Goal: Find specific page/section: Find specific page/section

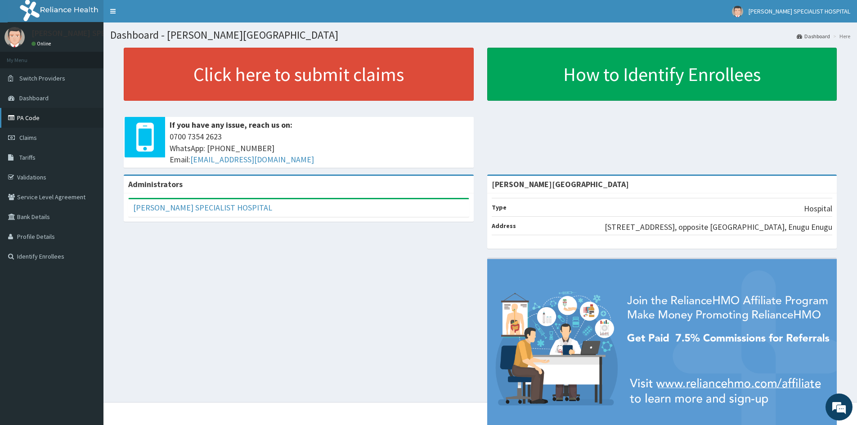
click at [27, 126] on link "PA Code" at bounding box center [51, 118] width 103 height 20
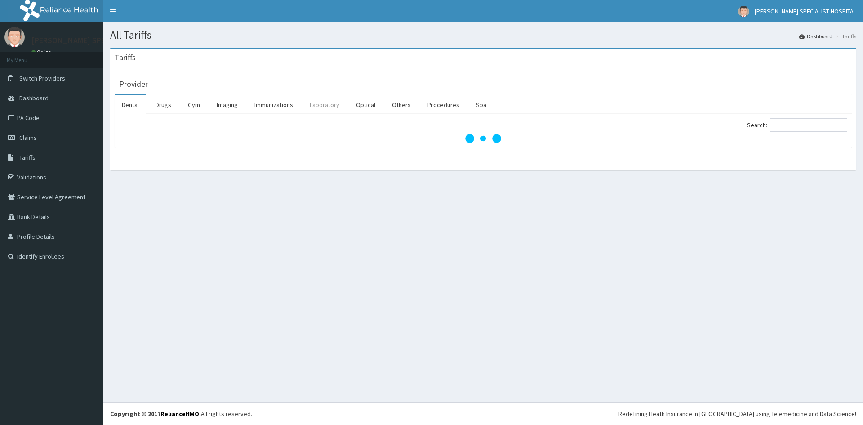
click at [326, 106] on link "Laboratory" at bounding box center [325, 104] width 44 height 19
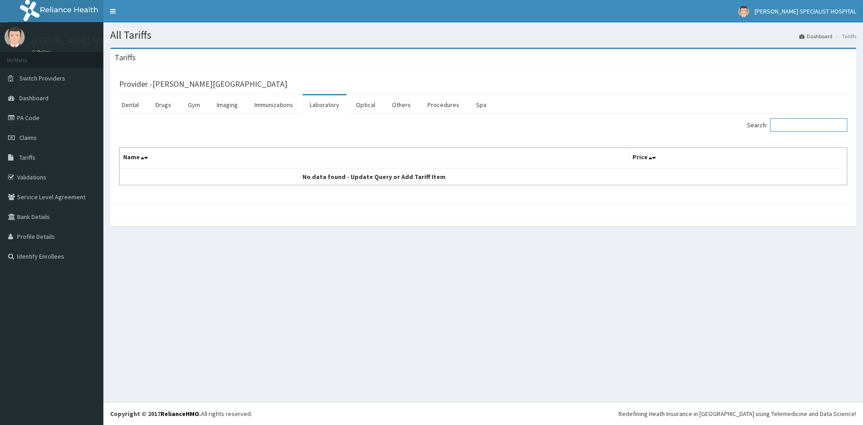
click at [800, 127] on input "Search:" at bounding box center [808, 124] width 77 height 13
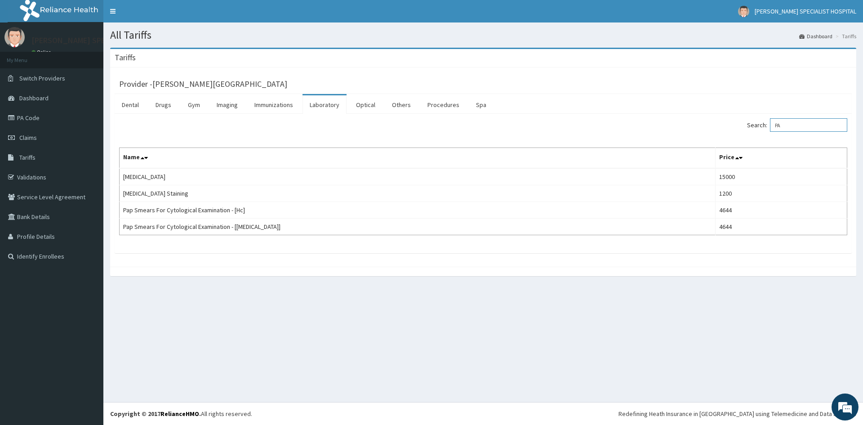
type input "P"
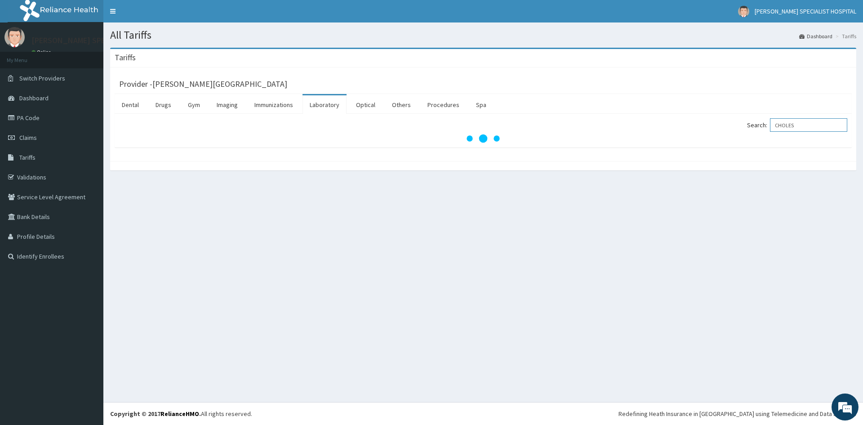
type input "CHOLEST"
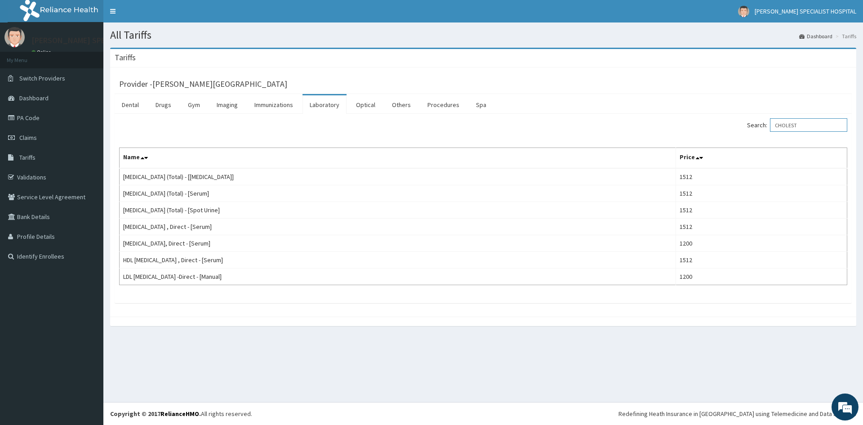
drag, startPoint x: 815, startPoint y: 123, endPoint x: 745, endPoint y: 138, distance: 71.8
click at [746, 136] on div "Search: CHOLEST Name Price [MEDICAL_DATA] (Total) - [[MEDICAL_DATA]] 1512 [MEDI…" at bounding box center [483, 201] width 728 height 167
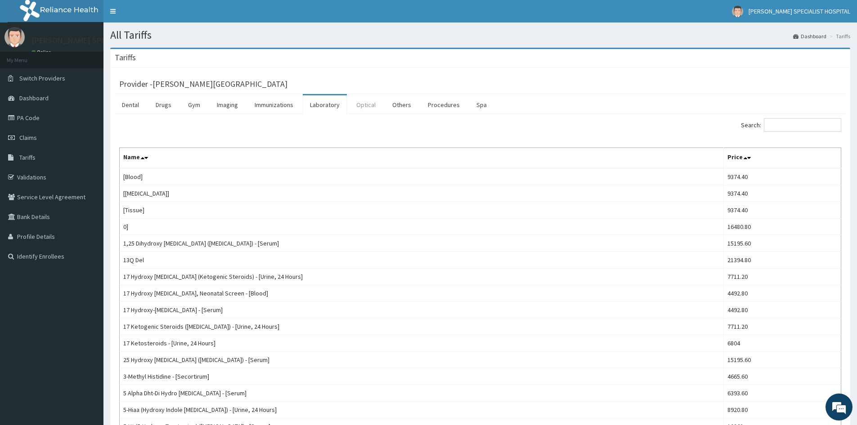
click at [364, 107] on link "Optical" at bounding box center [366, 104] width 34 height 19
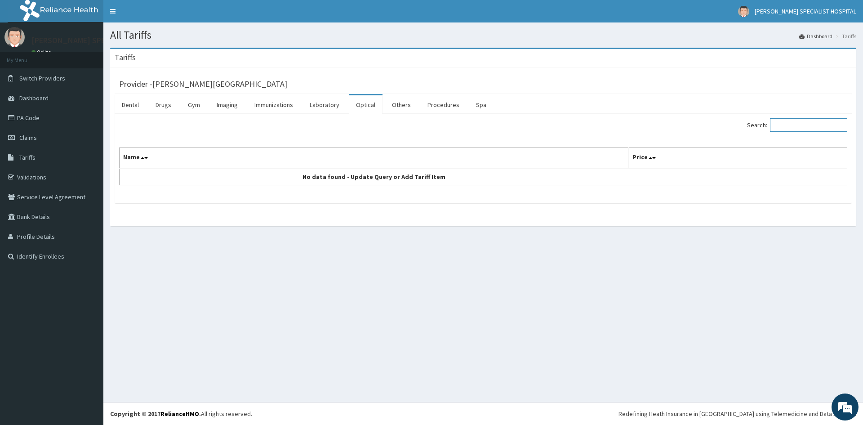
click at [812, 128] on input "Search:" at bounding box center [808, 124] width 77 height 13
click at [398, 105] on link "Others" at bounding box center [401, 104] width 33 height 19
click at [426, 103] on link "Procedures" at bounding box center [443, 104] width 46 height 19
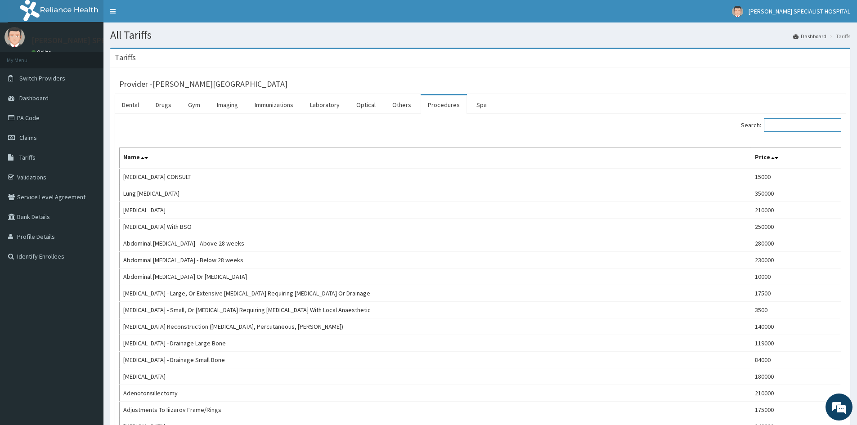
click at [804, 125] on input "Search:" at bounding box center [802, 124] width 77 height 13
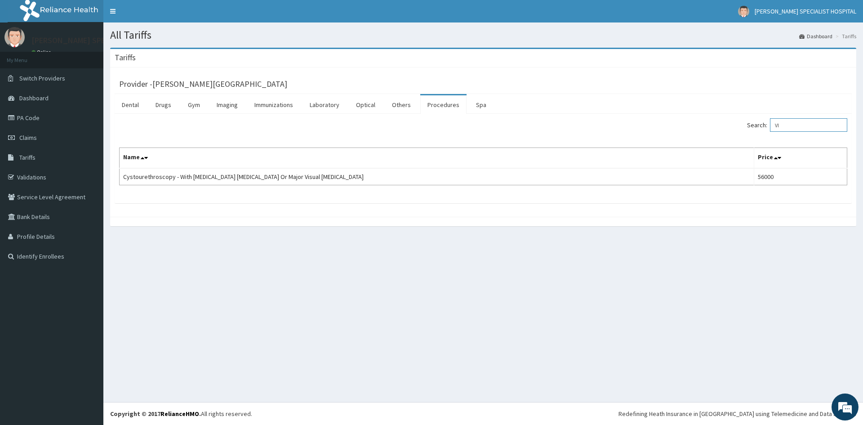
type input "V"
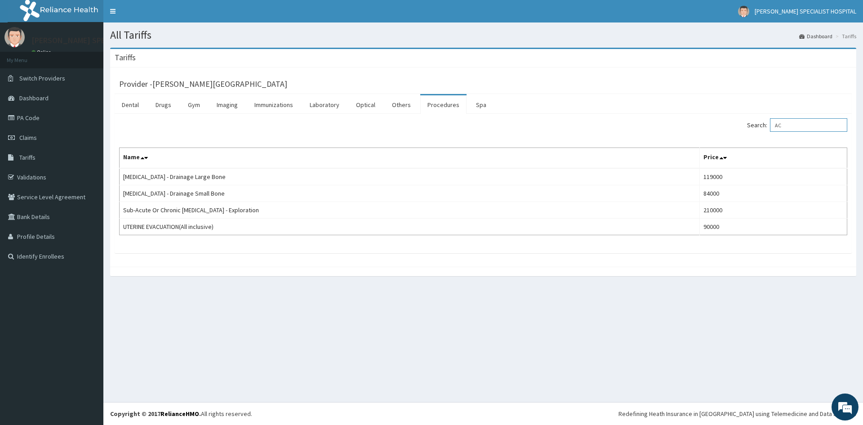
type input "A"
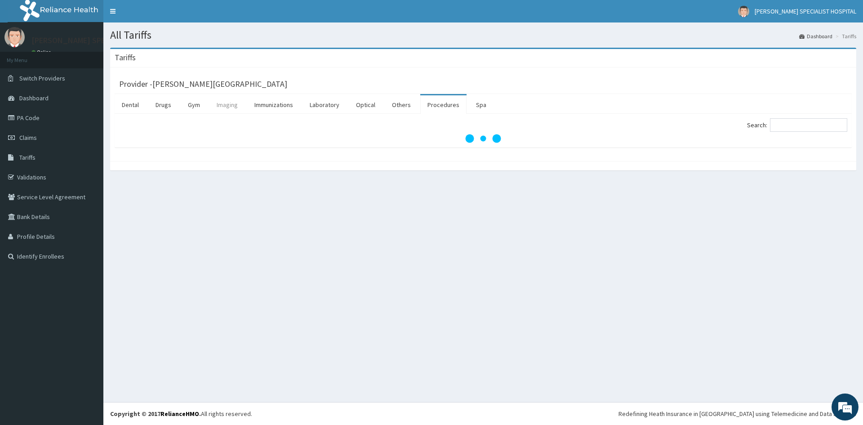
click at [219, 108] on link "Imaging" at bounding box center [228, 104] width 36 height 19
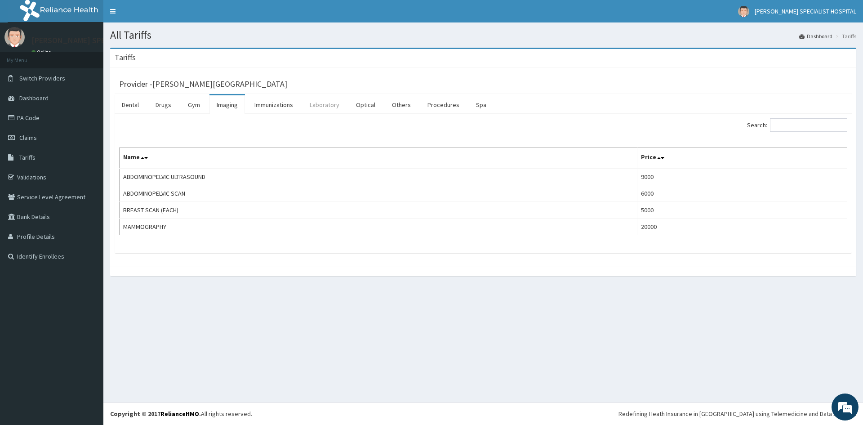
click at [322, 104] on link "Laboratory" at bounding box center [325, 104] width 44 height 19
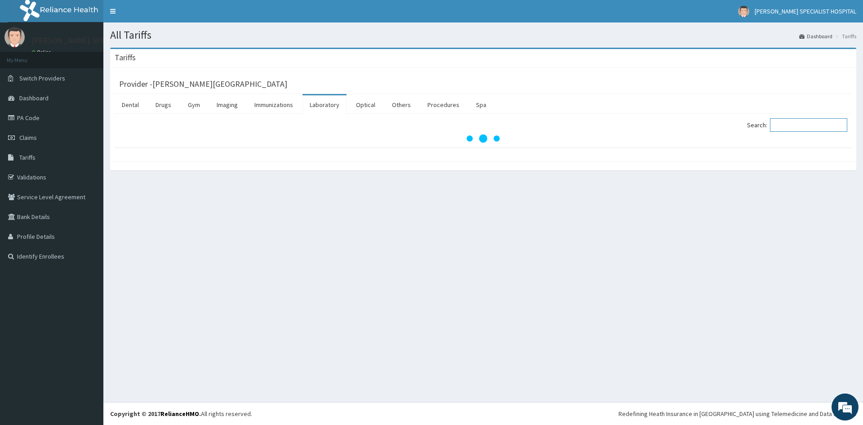
click at [816, 128] on input "Search:" at bounding box center [808, 124] width 77 height 13
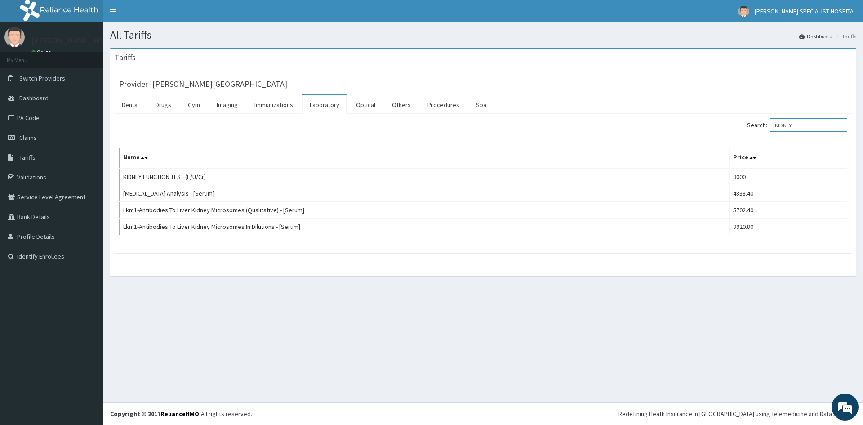
drag, startPoint x: 810, startPoint y: 125, endPoint x: 745, endPoint y: 140, distance: 66.5
click at [741, 140] on div "Search: KIDNEY Name Price KIDNEY FUNCTION TEST (E/U/Cr) 8000 [MEDICAL_DATA] Ana…" at bounding box center [483, 176] width 728 height 117
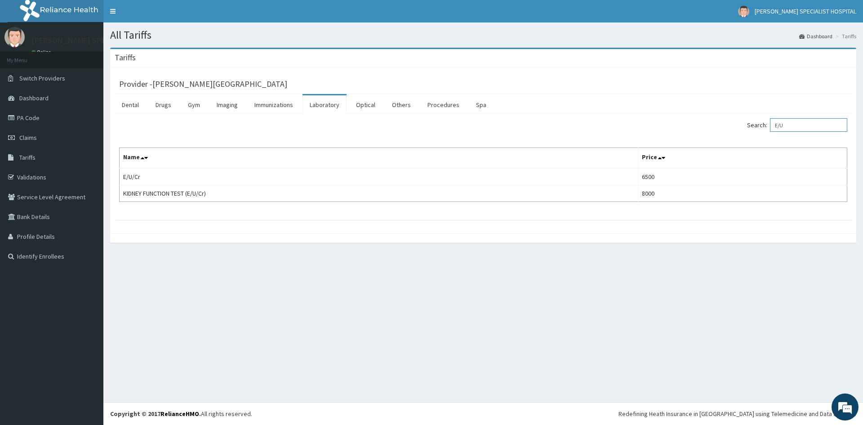
drag, startPoint x: 797, startPoint y: 129, endPoint x: 759, endPoint y: 135, distance: 39.2
click at [759, 135] on div "Search: E/U Name Price E/U/Cr 6500 KIDNEY FUNCTION TEST (E/U/Cr) 8000" at bounding box center [483, 160] width 728 height 84
drag, startPoint x: 793, startPoint y: 128, endPoint x: 738, endPoint y: 131, distance: 55.4
click at [727, 130] on div "Search: LIVER F" at bounding box center [668, 126] width 357 height 16
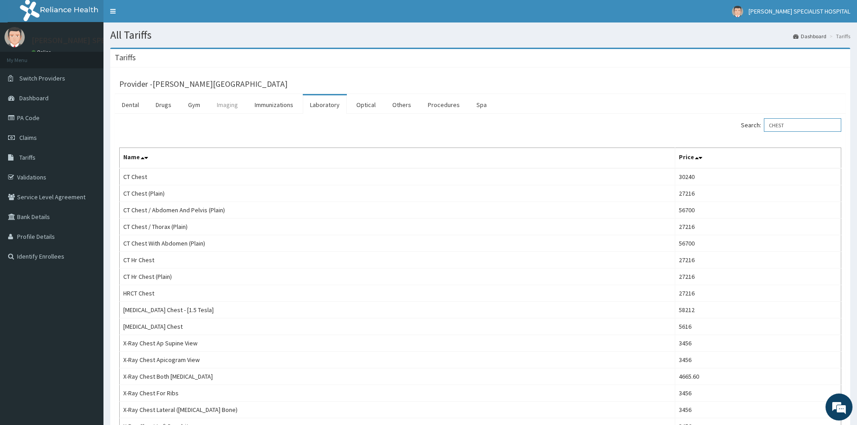
type input "CHEST"
click at [219, 109] on link "Imaging" at bounding box center [228, 104] width 36 height 19
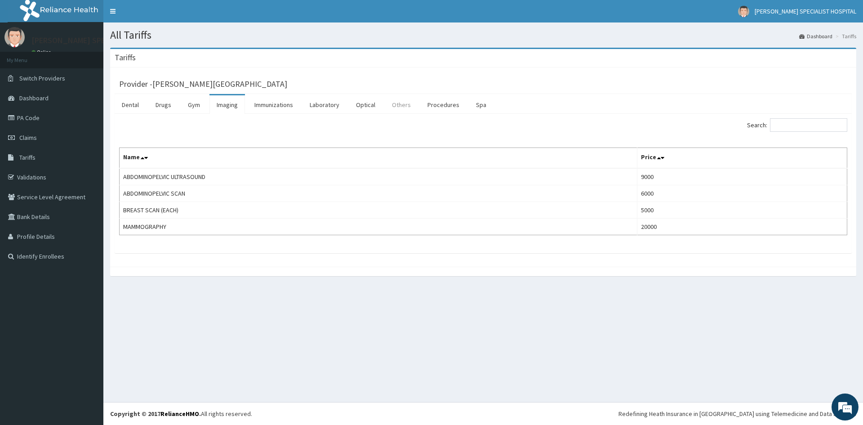
drag, startPoint x: 326, startPoint y: 102, endPoint x: 408, endPoint y: 100, distance: 82.3
click at [325, 102] on link "Laboratory" at bounding box center [325, 104] width 44 height 19
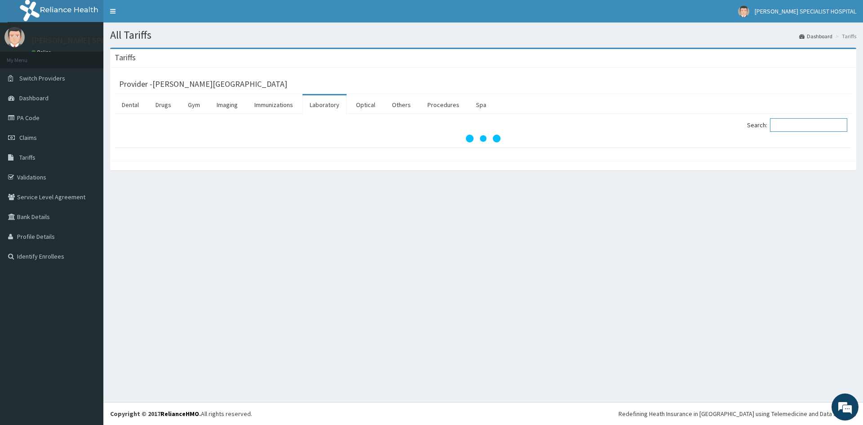
click at [789, 125] on input "Search:" at bounding box center [808, 124] width 77 height 13
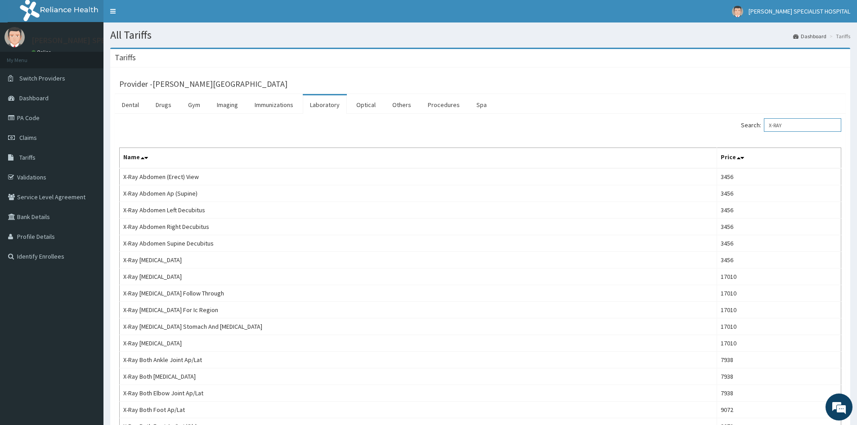
drag, startPoint x: 782, startPoint y: 125, endPoint x: 758, endPoint y: 133, distance: 25.9
click at [758, 133] on div "Search: X-RAY" at bounding box center [664, 126] width 354 height 16
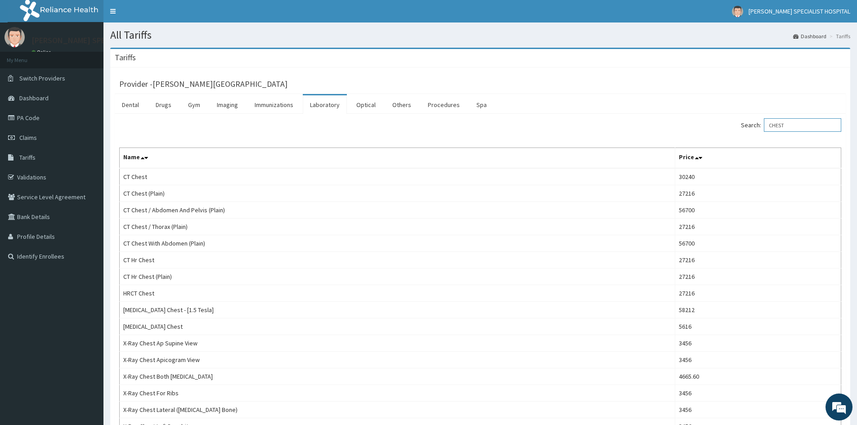
drag, startPoint x: 816, startPoint y: 129, endPoint x: 649, endPoint y: 130, distance: 166.8
click at [646, 131] on div "Search: CHEST" at bounding box center [664, 126] width 354 height 16
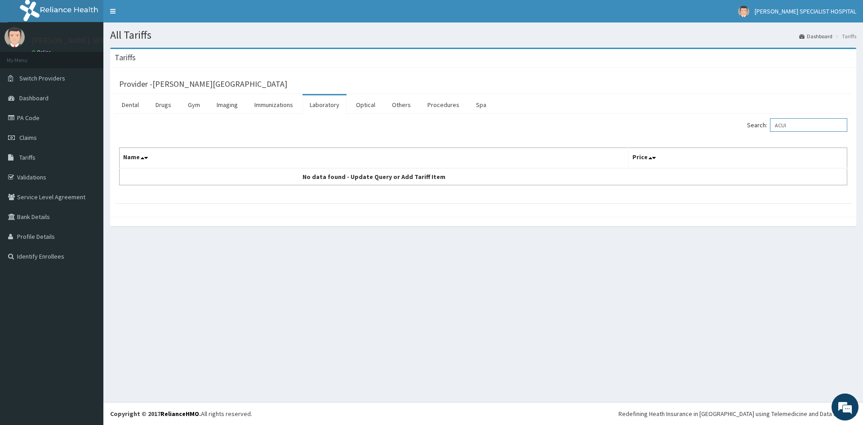
drag, startPoint x: 800, startPoint y: 124, endPoint x: 704, endPoint y: 125, distance: 95.3
click at [704, 125] on div "Search: ACUI" at bounding box center [668, 126] width 357 height 16
type input "ACUI"
